Goal: Navigation & Orientation: Find specific page/section

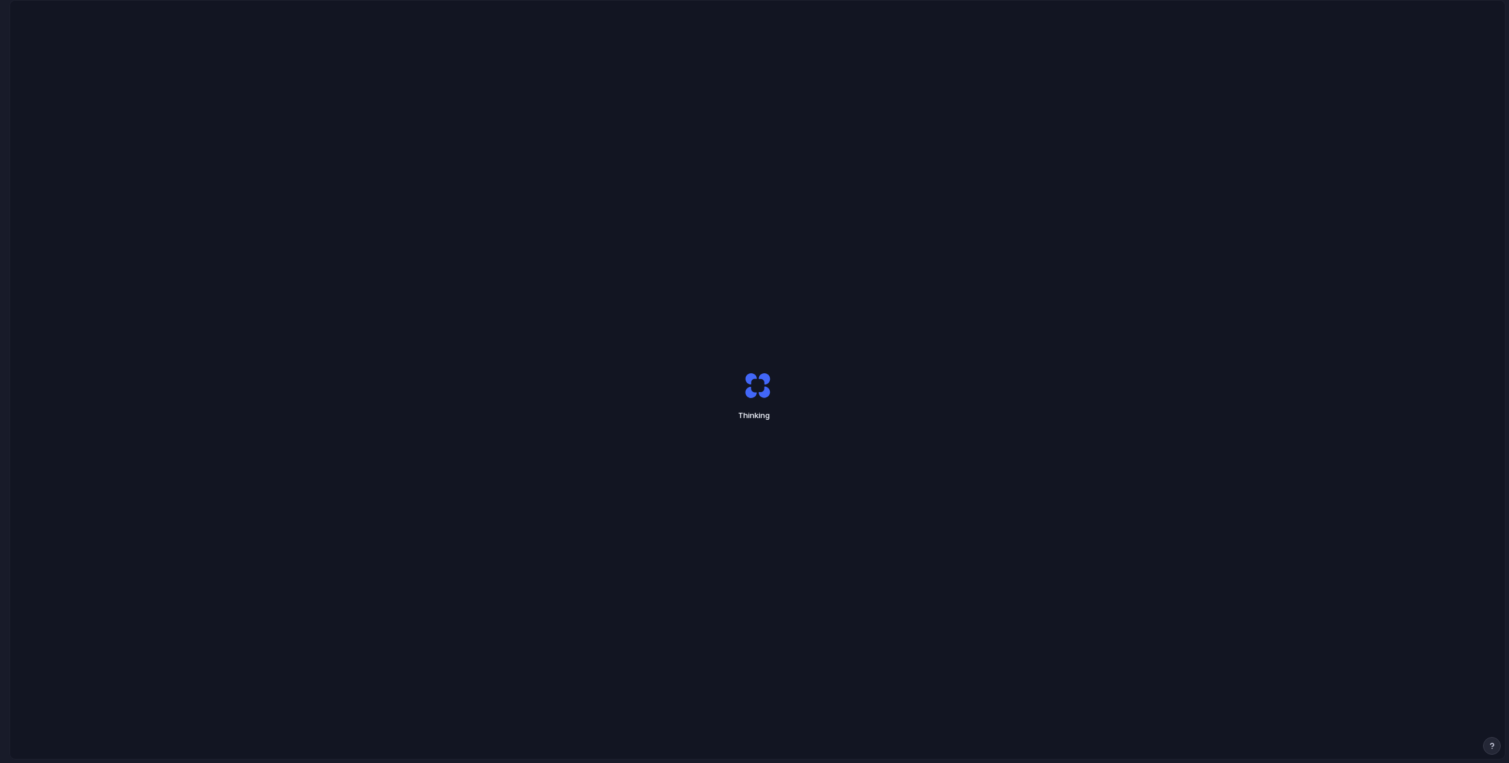
click at [335, 190] on div "Thinking" at bounding box center [757, 396] width 1495 height 791
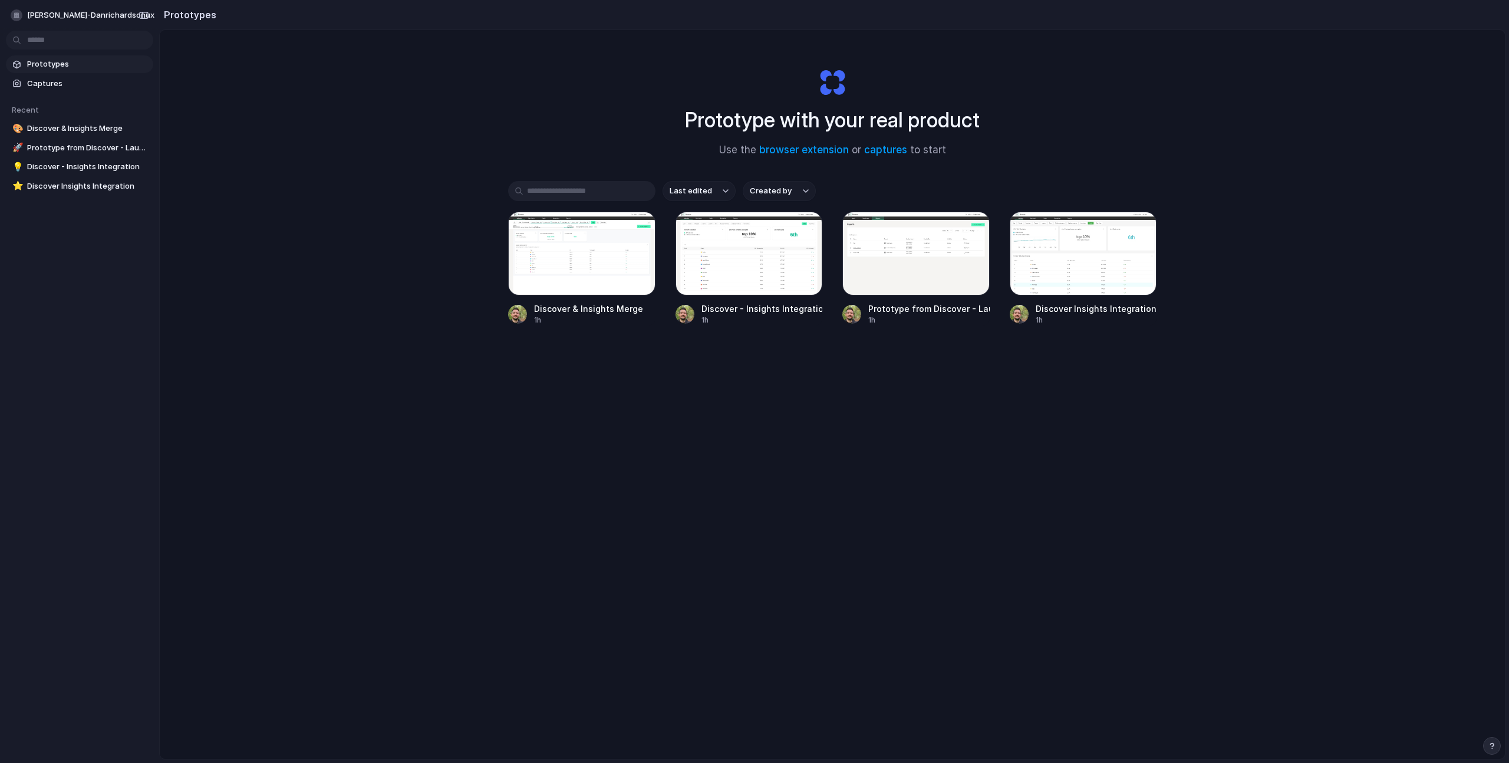
click at [521, 107] on div "Prototype with your real product Use the browser extension or captures to start…" at bounding box center [832, 425] width 1345 height 791
click at [526, 103] on div "Prototype with your real product Use the browser extension or captures to start…" at bounding box center [832, 425] width 1345 height 791
click at [235, 168] on div "Prototype with your real product Use the browser extension or captures to start…" at bounding box center [832, 425] width 1345 height 791
click at [44, 35] on body "dan-richardson-danrichardsonux Prototypes Captures Recent 🎨 Discover & Insights…" at bounding box center [754, 381] width 1509 height 763
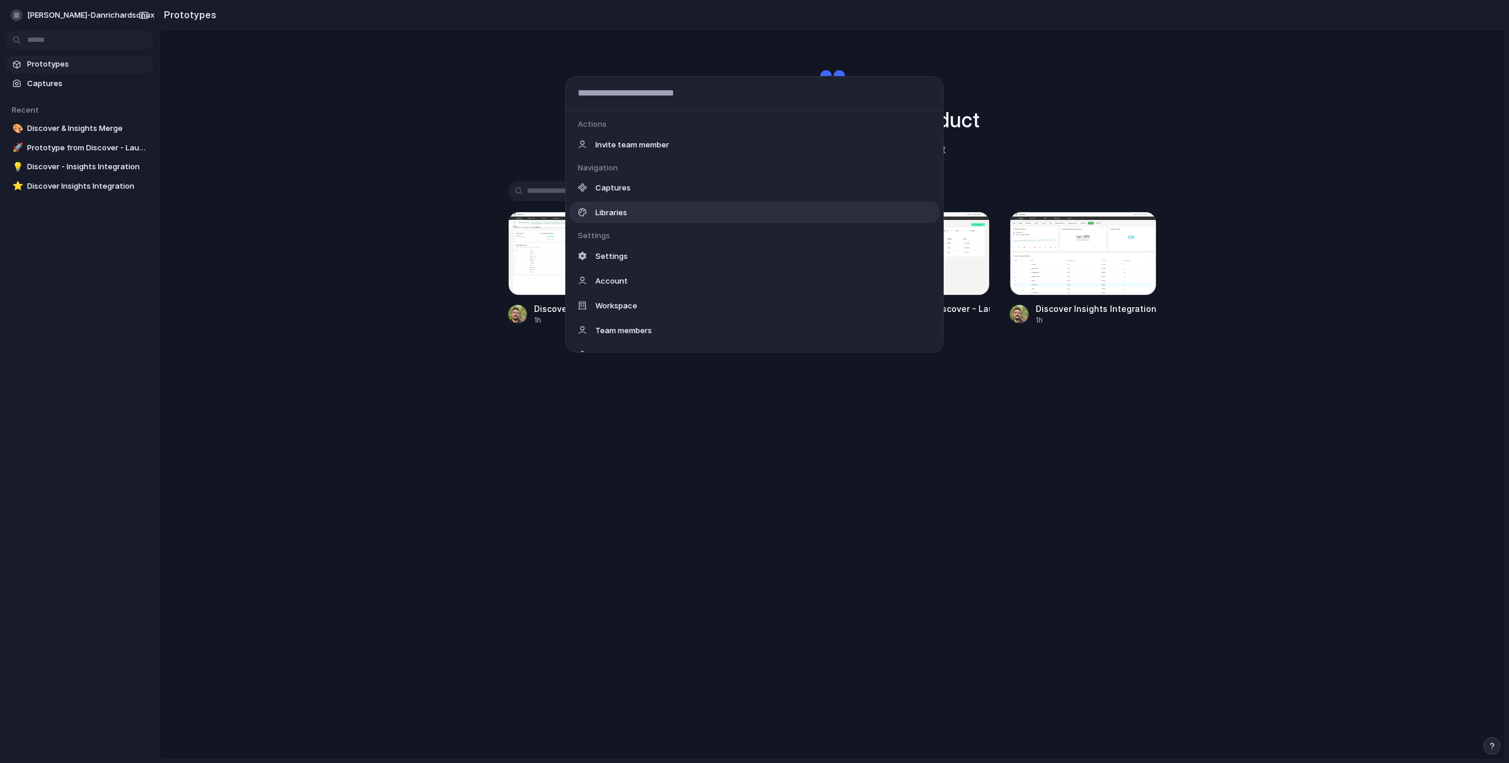
click at [703, 208] on div "Libraries" at bounding box center [754, 212] width 370 height 21
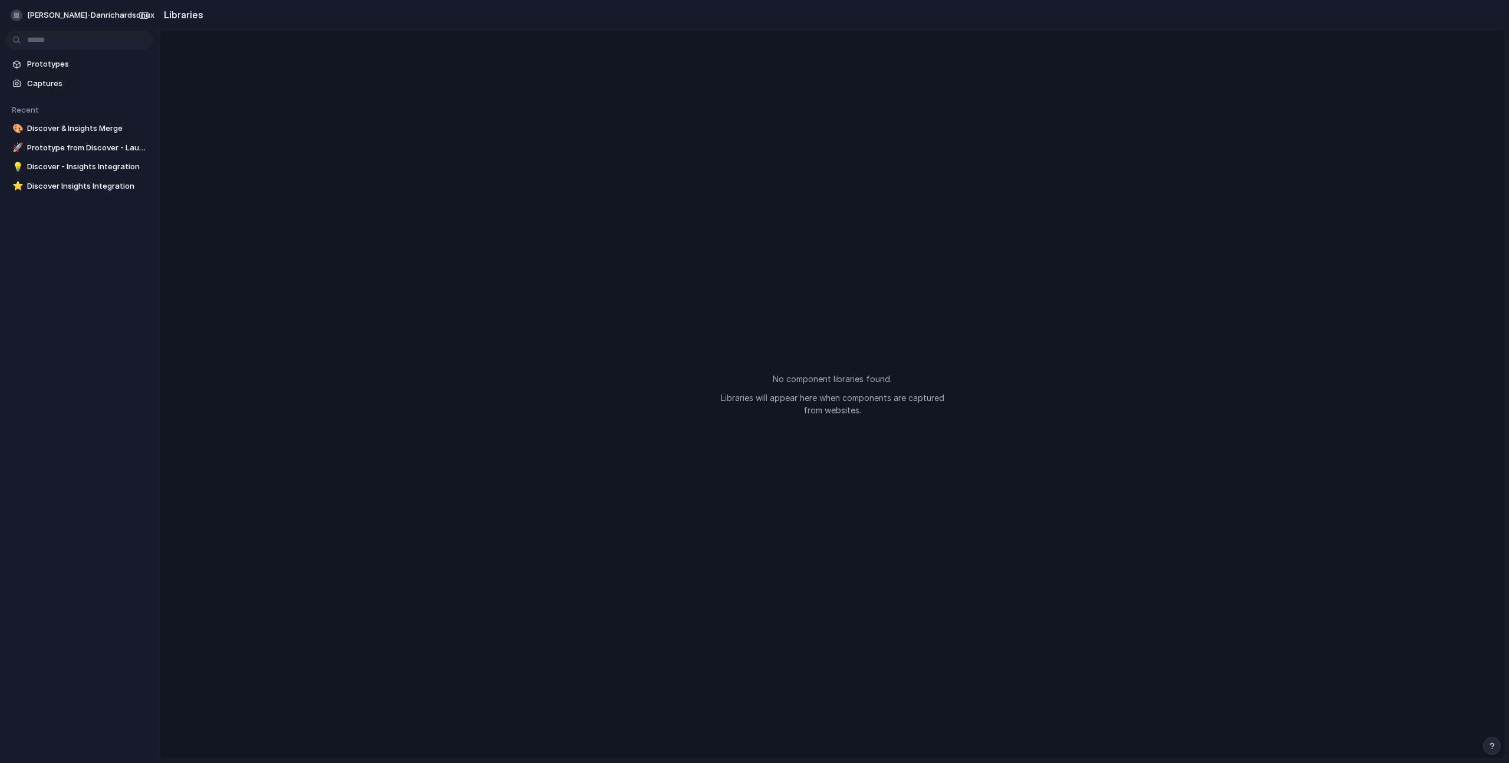
click at [664, 331] on div "No component libraries found. Libraries will appear here when components are ca…" at bounding box center [832, 394] width 1345 height 728
click at [61, 34] on body "dan-richardson-danrichardsonux Prototypes Captures Recent 🎨 Discover & Insights…" at bounding box center [754, 381] width 1509 height 763
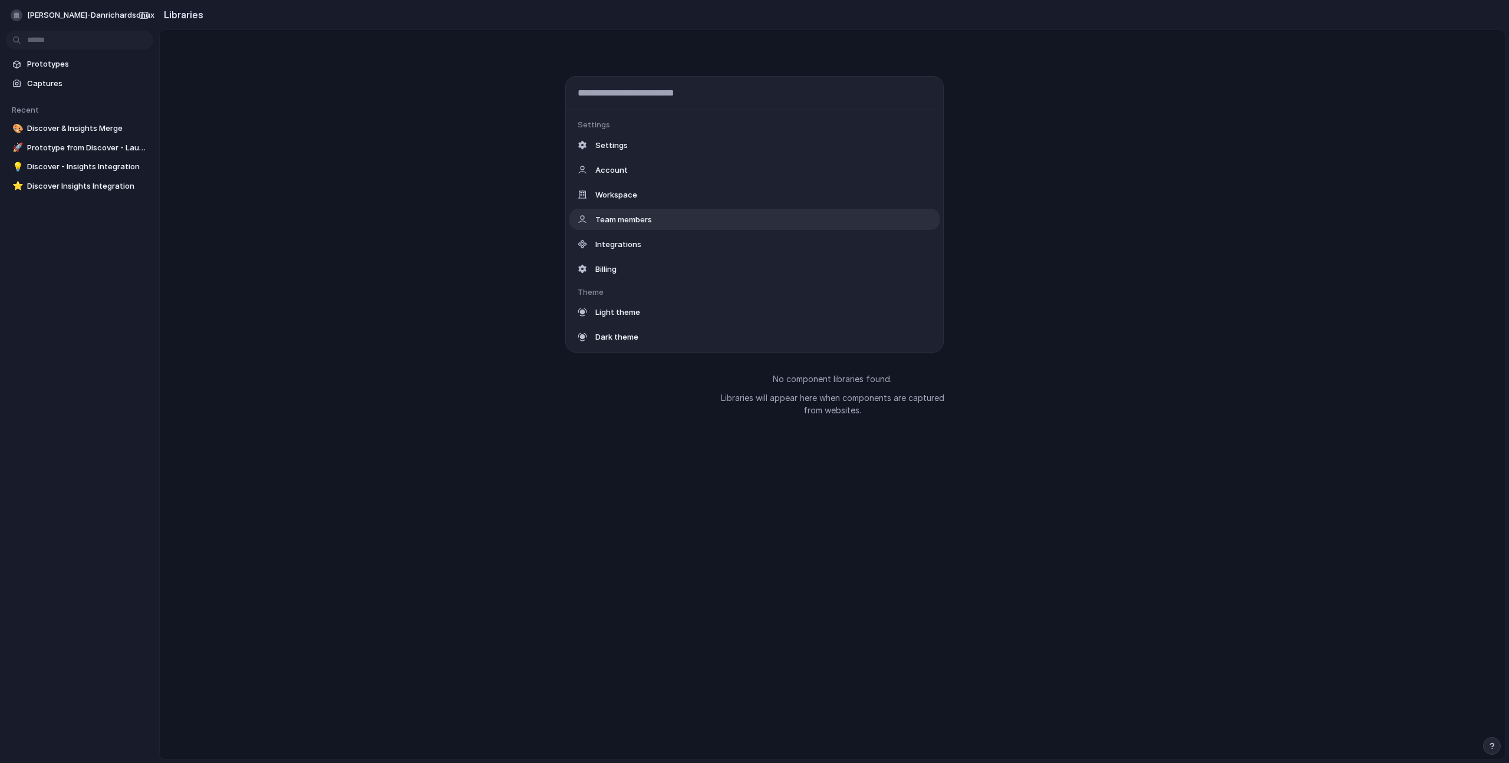
scroll to position [102, 0]
click at [629, 152] on div "Settings" at bounding box center [754, 153] width 370 height 21
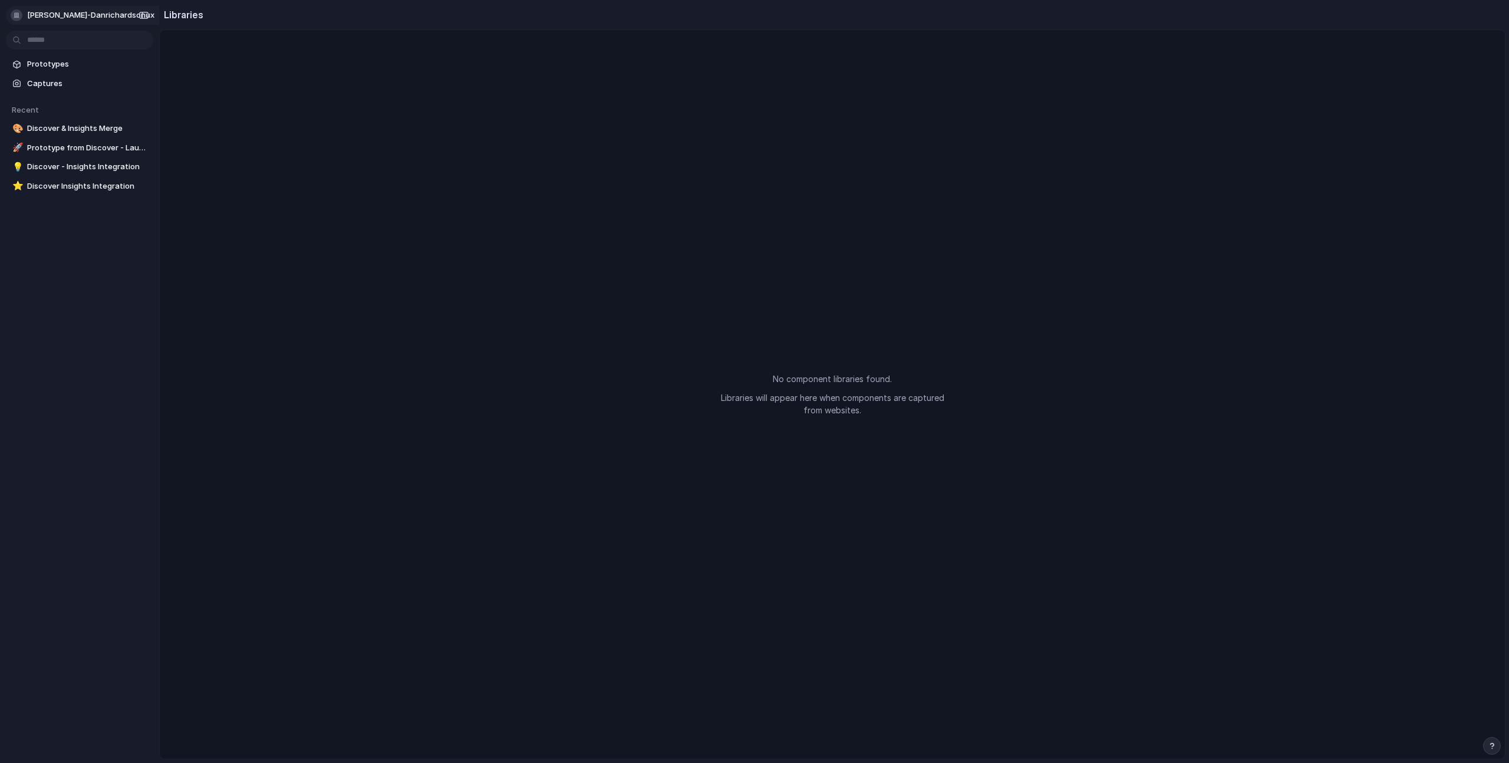
click at [80, 13] on span "[PERSON_NAME]-danrichardsonux" at bounding box center [90, 15] width 127 height 12
click at [51, 42] on span "Settings" at bounding box center [43, 42] width 32 height 12
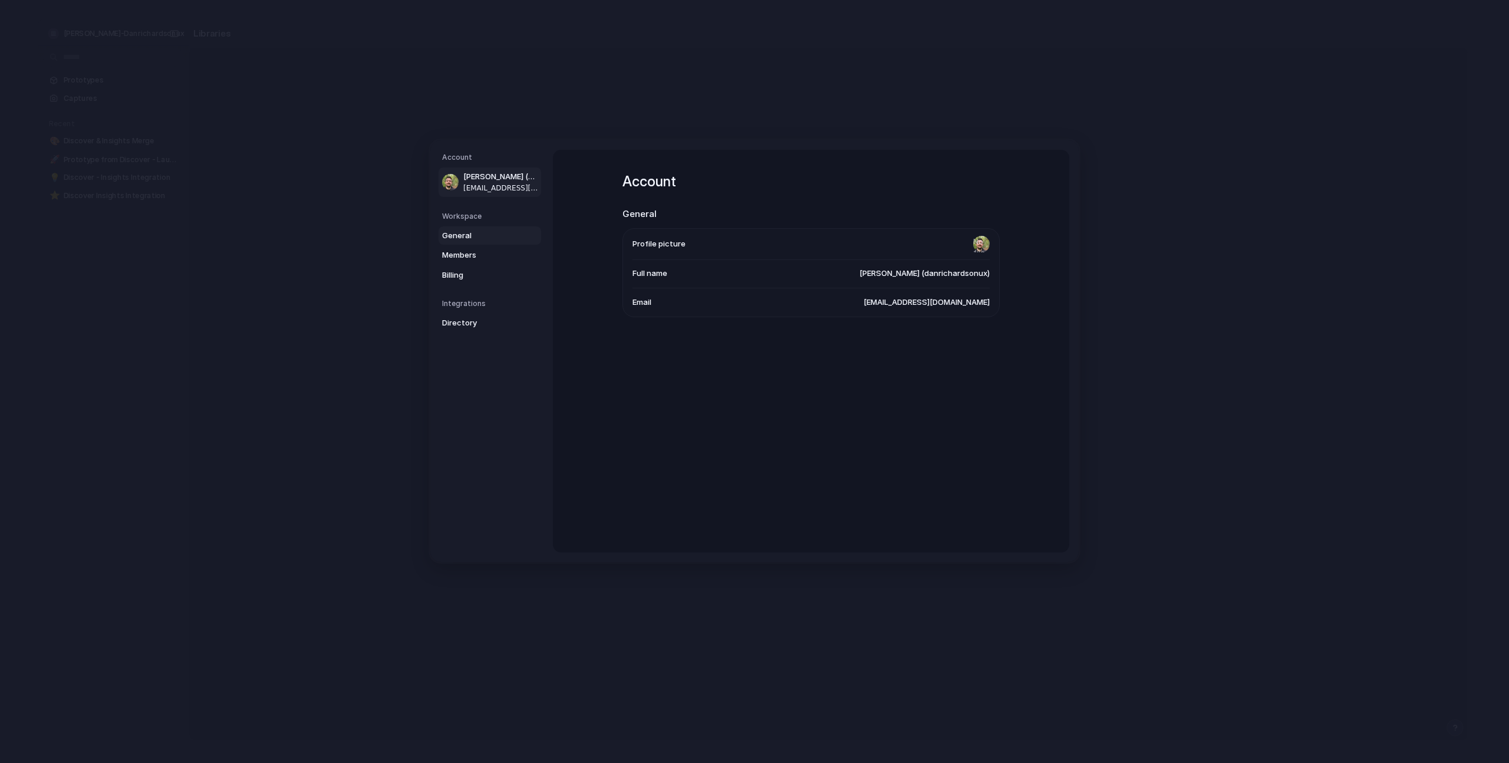
click at [461, 236] on span "General" at bounding box center [479, 235] width 75 height 12
click at [457, 276] on span "Billing" at bounding box center [479, 275] width 75 height 12
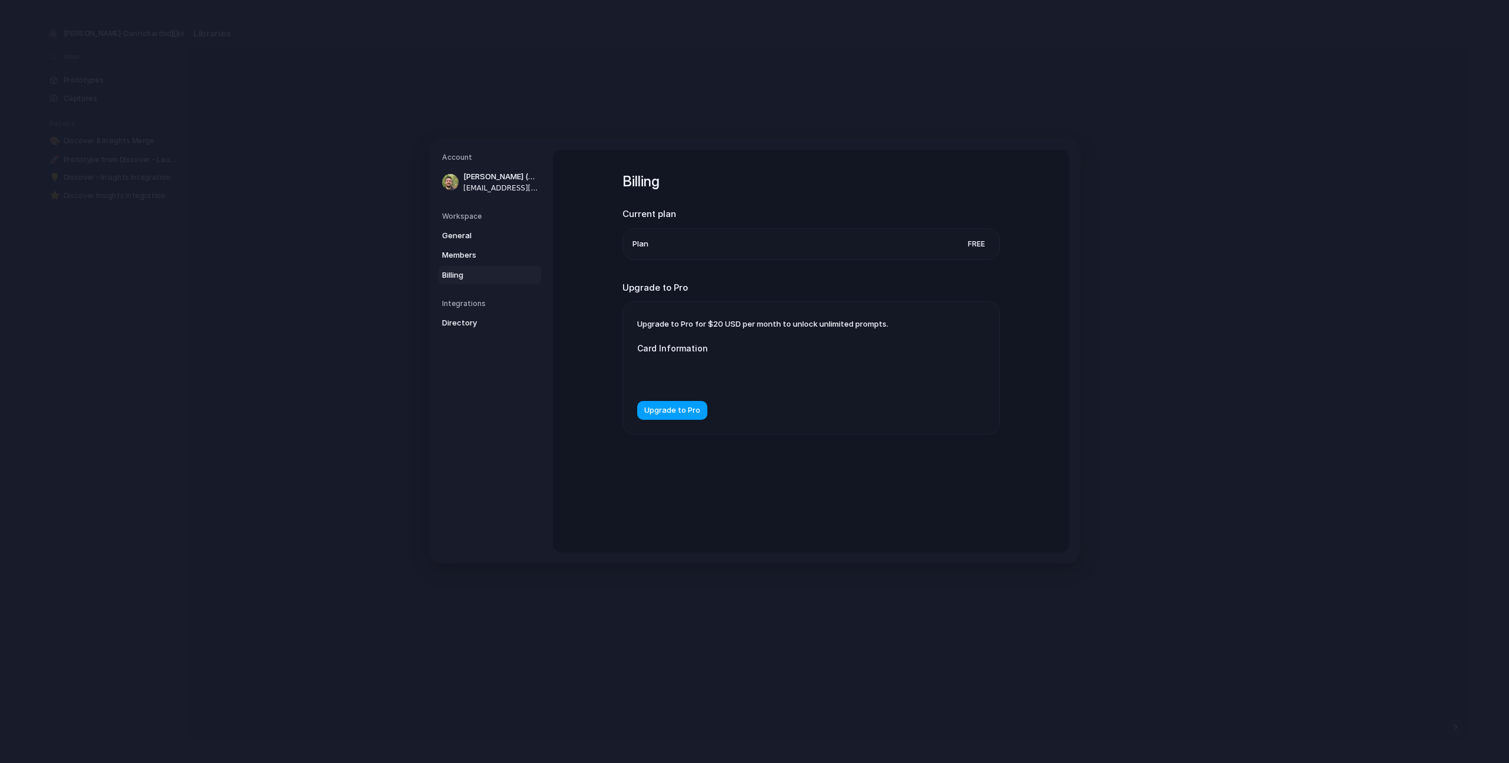
click at [666, 408] on span "Upgrade to Pro" at bounding box center [672, 410] width 56 height 12
click at [601, 337] on div "Billing Current plan Plan Free Upgrade to Pro Upgrade to Pro for $20 USD per mo…" at bounding box center [811, 351] width 516 height 403
click at [466, 249] on span "Members" at bounding box center [479, 255] width 75 height 12
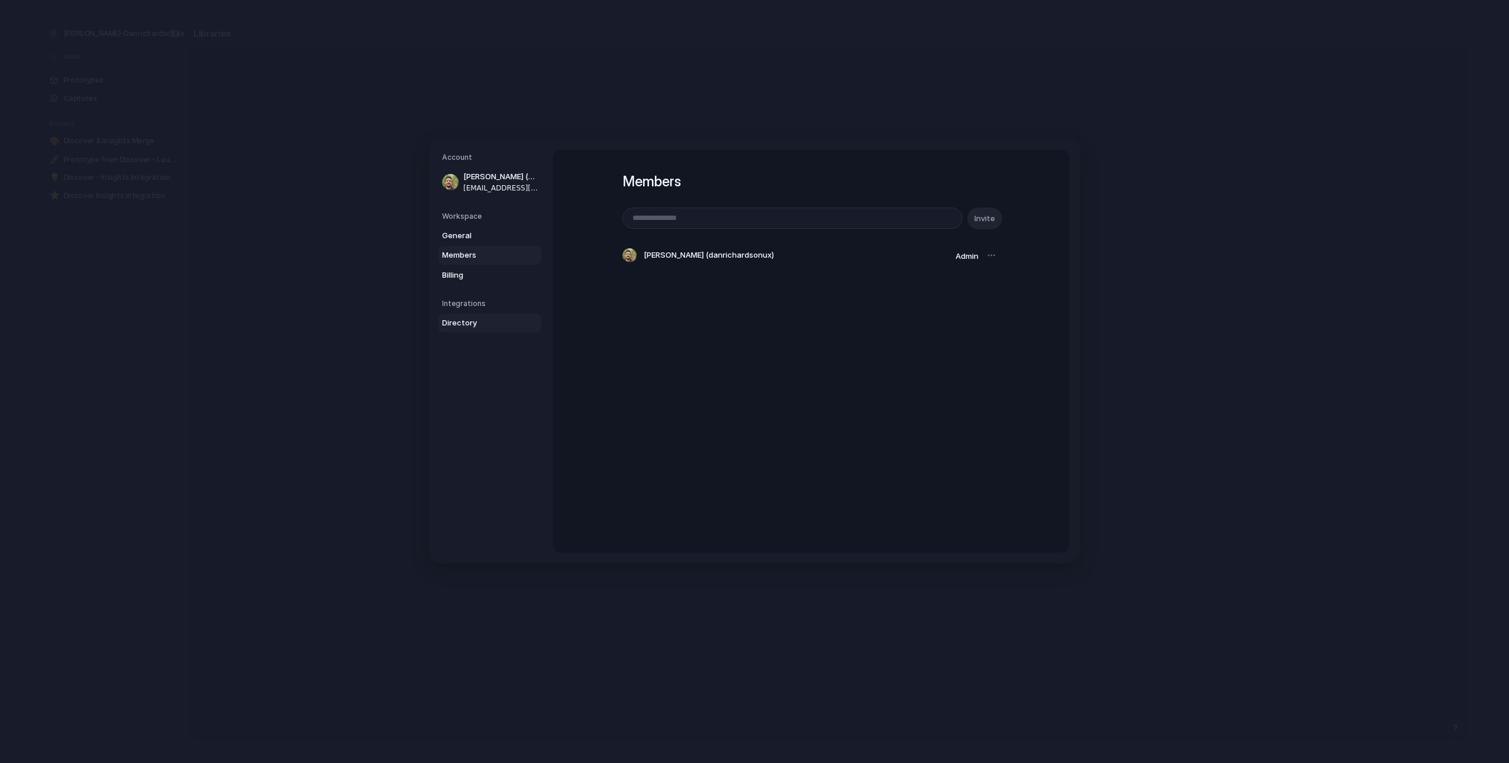
click at [471, 319] on span "Directory" at bounding box center [479, 323] width 75 height 12
click at [840, 362] on div "Integrations Linear Create prototypes for Issues, Projects, and Initiatives usi…" at bounding box center [811, 351] width 420 height 403
click at [440, 175] on link "Dan Richardson (danrichardsonux) danrichardsonux@gmail.com" at bounding box center [489, 181] width 103 height 29
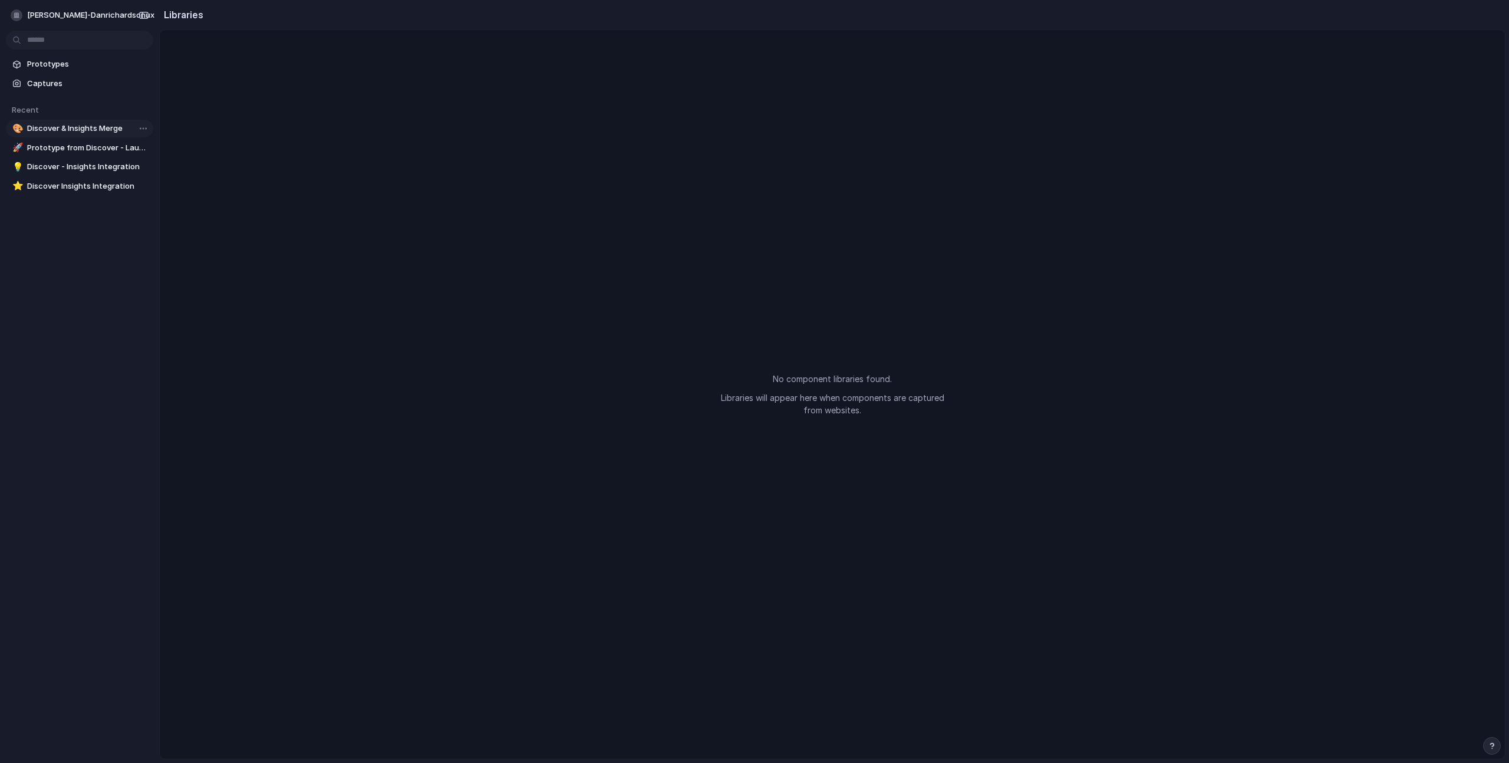
click at [102, 124] on span "Discover & Insights Merge" at bounding box center [87, 129] width 121 height 12
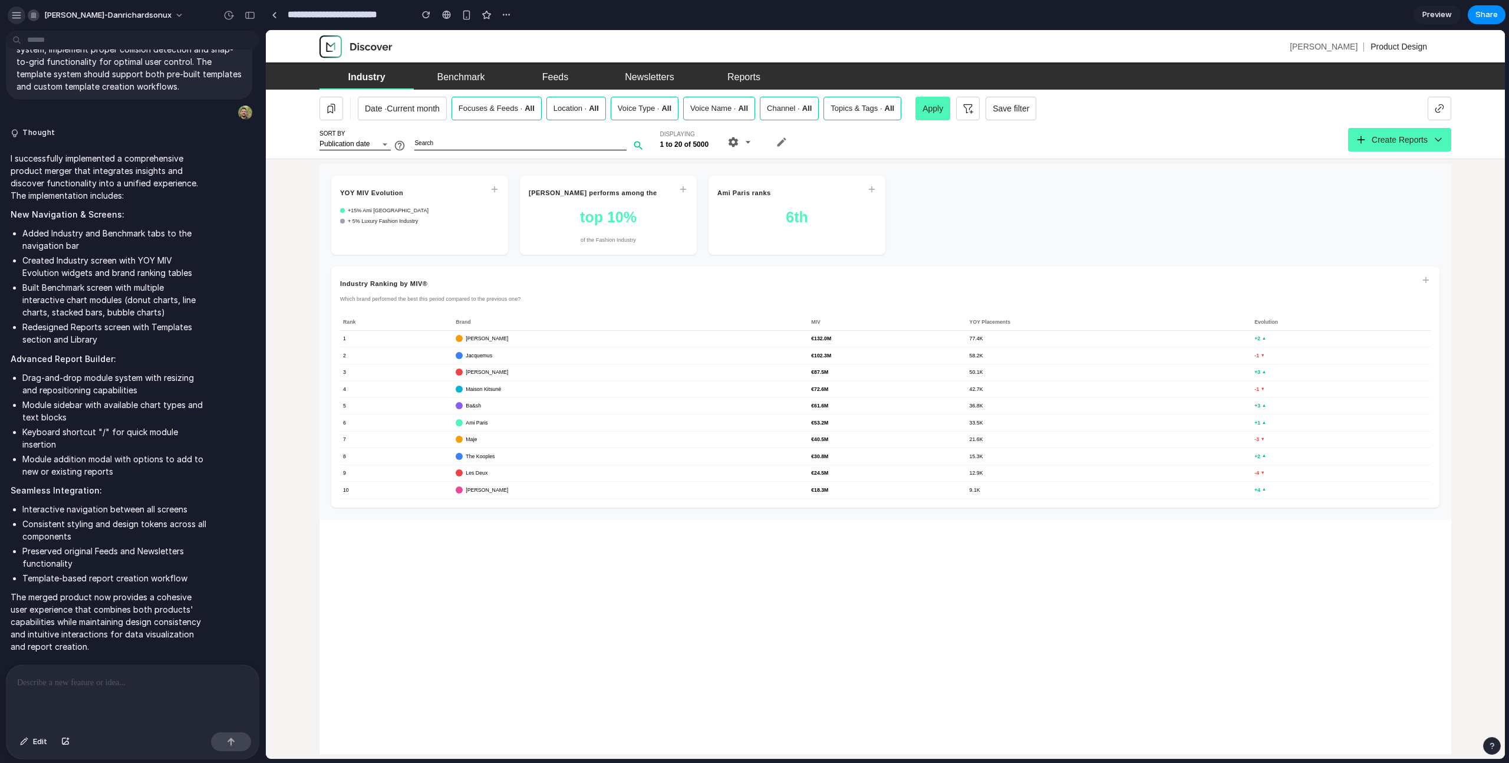
click at [21, 14] on div "button" at bounding box center [16, 15] width 11 height 11
click at [1495, 741] on div "button" at bounding box center [1492, 745] width 8 height 8
click at [140, 371] on li "Drag-and-drop module system with resizing and repositioning capabilities" at bounding box center [114, 383] width 185 height 25
click at [507, 16] on div "button" at bounding box center [506, 14] width 9 height 9
click at [508, 15] on div "Duplicate Delete" at bounding box center [754, 381] width 1509 height 763
